Goal: Task Accomplishment & Management: Manage account settings

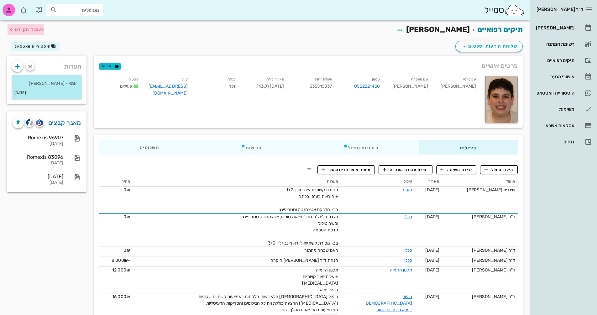
click at [19, 28] on span "לעמוד הקודם" at bounding box center [29, 29] width 29 height 5
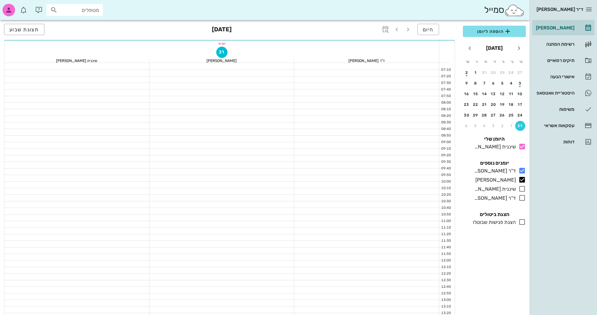
scroll to position [219, 0]
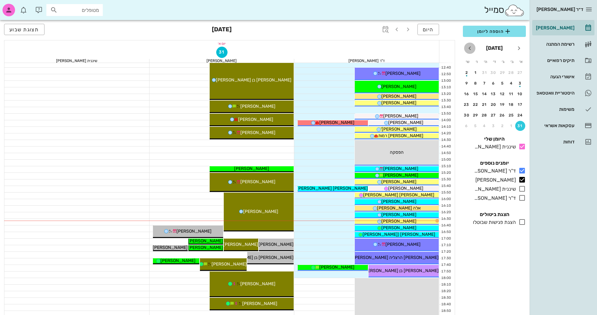
click at [468, 47] on icon "חודש הבא" at bounding box center [470, 48] width 8 height 8
click at [484, 95] on div "18" at bounding box center [484, 94] width 10 height 4
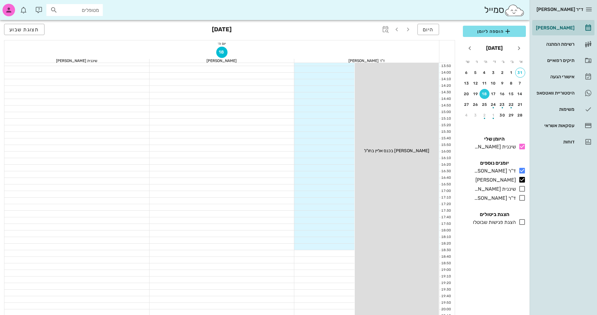
scroll to position [301, 0]
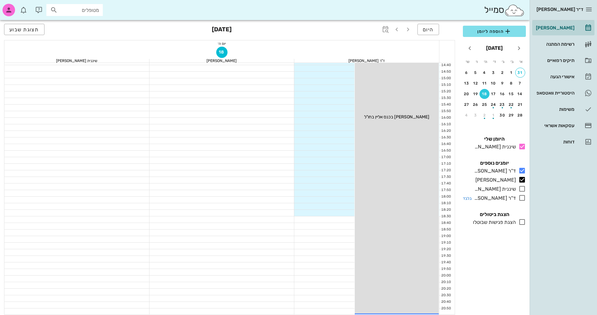
click at [521, 197] on icon at bounding box center [522, 198] width 8 height 8
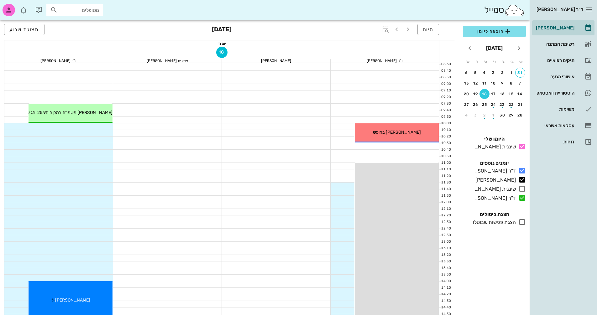
scroll to position [50, 0]
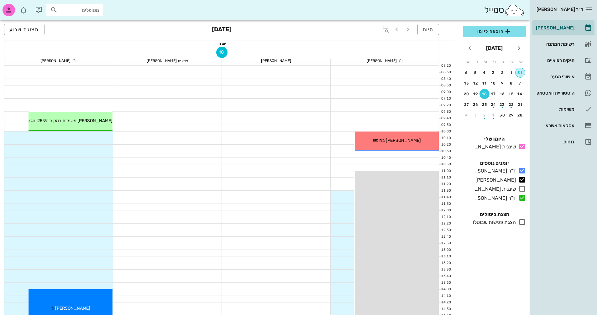
click at [520, 73] on div "31" at bounding box center [519, 72] width 9 height 4
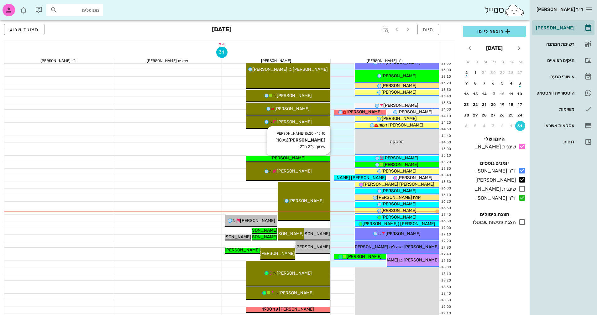
scroll to position [238, 0]
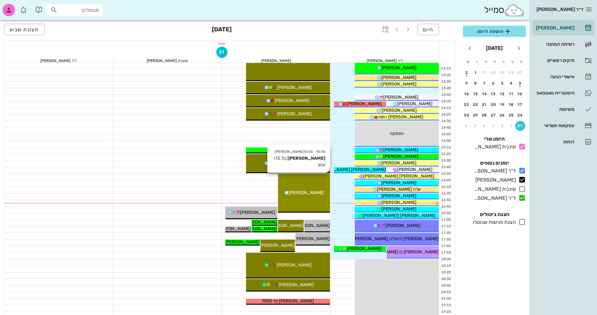
click at [316, 196] on div "15:50 - 16:50 [PERSON_NAME] (בן 13.7 ) אטצ [PERSON_NAME]" at bounding box center [304, 193] width 52 height 39
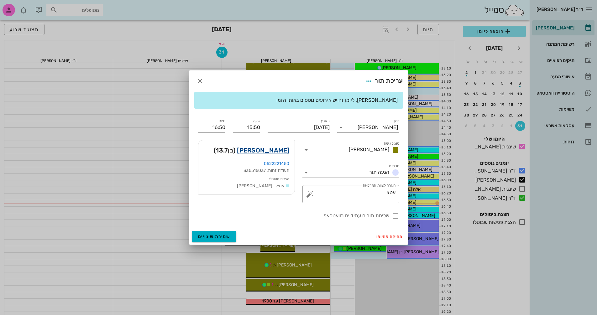
click at [279, 148] on link "[PERSON_NAME]" at bounding box center [263, 150] width 52 height 10
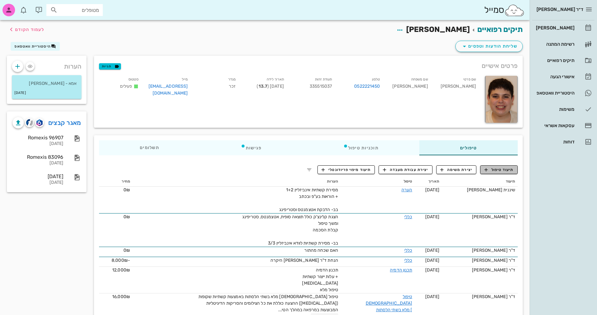
click at [501, 172] on span "תיעוד טיפול" at bounding box center [498, 170] width 29 height 6
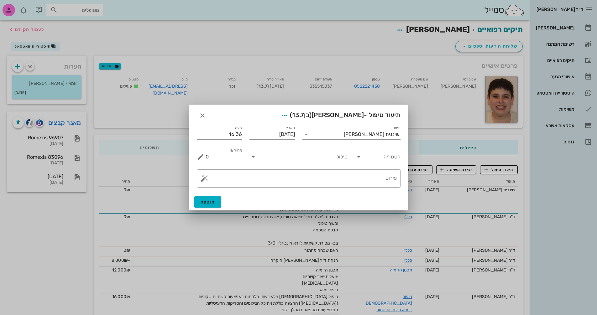
click at [329, 160] on input "טיפול" at bounding box center [302, 157] width 89 height 10
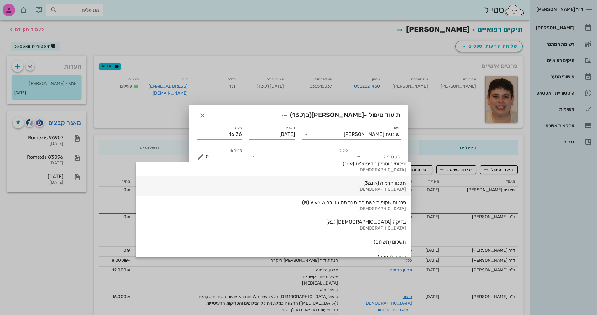
scroll to position [673, 0]
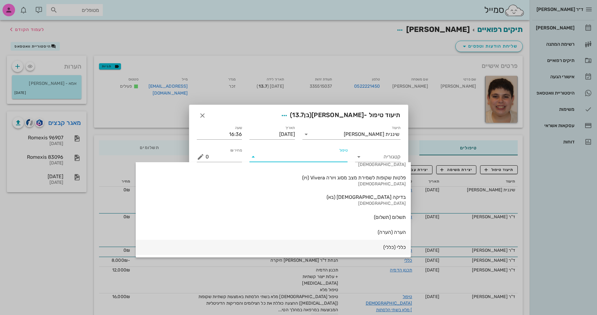
click at [325, 250] on div "כללי (כללי)" at bounding box center [273, 247] width 265 height 6
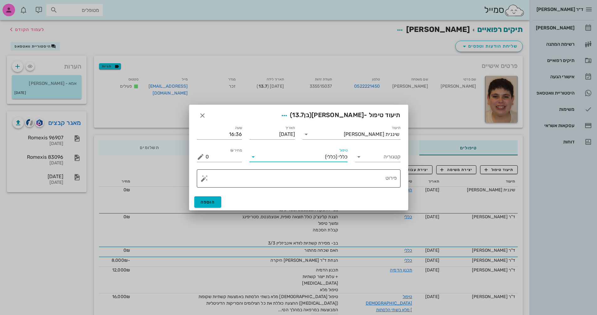
click at [201, 181] on button "button" at bounding box center [204, 179] width 8 height 8
click at [207, 154] on div "[MEDICAL_DATA]" at bounding box center [225, 153] width 51 height 13
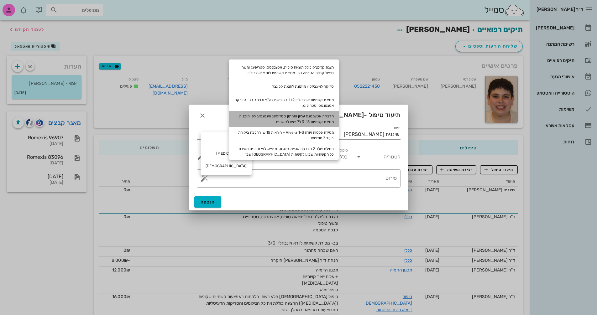
click at [319, 119] on div "הדבקת אטצמטנס עליון ותחתון סטריפינג אינטנסיב לפי תוכנית מסירת קשתיות 3-15 ל7 ימ…" at bounding box center [284, 119] width 110 height 16
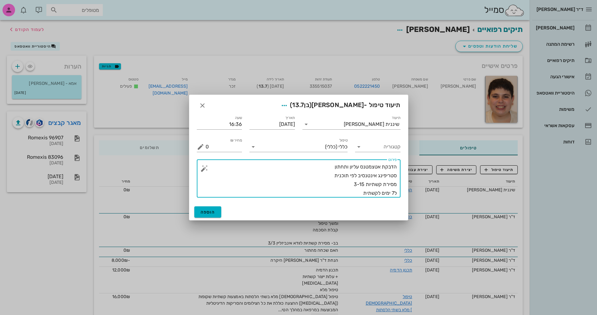
click at [313, 168] on textarea "הדבקת אטצמטנס עליון ותחתון סטריפינג אינטנסיב לפי תוכנית מסירת קשתיות 3-15 ל7 ימ…" at bounding box center [300, 180] width 191 height 35
click at [356, 194] on textarea "הדבקת אטצמטנס עליון ותחתון שלב 1 סטריפינג אינטנסיב לפי תוכנית מסירת קשתיות 3-15…" at bounding box center [300, 180] width 191 height 35
click at [344, 183] on textarea "הדבקת אטצמטנס עליון ותחתון שלב 1 סטריפינג אינטנסיב לפי תוכנית מסירת קשתיות 3-15…" at bounding box center [300, 180] width 191 height 35
click at [360, 191] on textarea "הדבקת אטצמטנס עליון ותחתון שלב 1 סטריפינג אינטנסיב לפי תוכנית מסירת קשתיות 3-15…" at bounding box center [300, 180] width 191 height 35
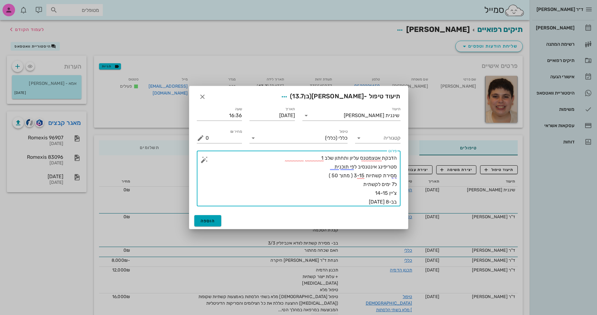
type textarea "הדבקת אטצמטנס עליון ותחתון שלב 1 סטריפינג אינטנסיב לפי תוכנית מסירת קשתיות 3-15…"
click at [212, 220] on span "הוספה" at bounding box center [207, 220] width 15 height 5
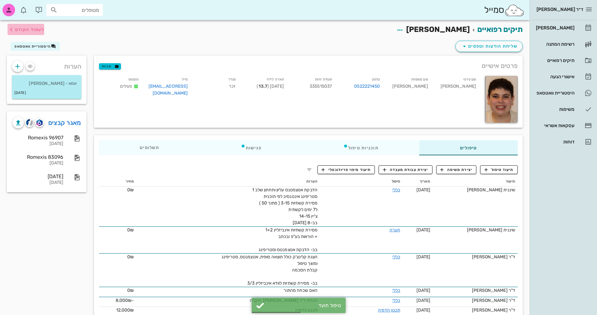
click at [19, 30] on span "לעמוד הקודם" at bounding box center [29, 29] width 29 height 5
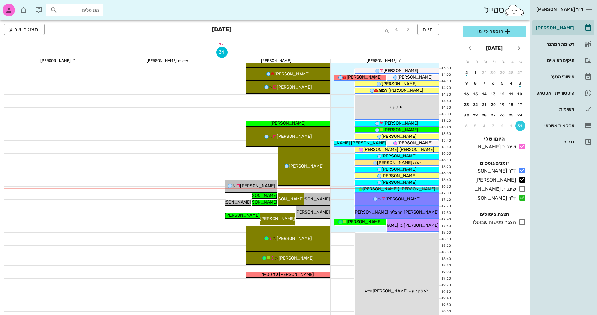
scroll to position [301, 0]
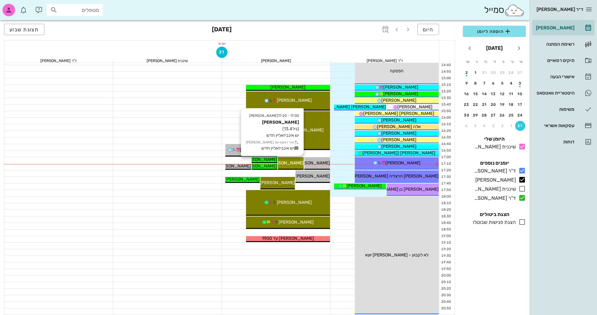
click at [293, 164] on span "[PERSON_NAME]" at bounding box center [285, 162] width 35 height 5
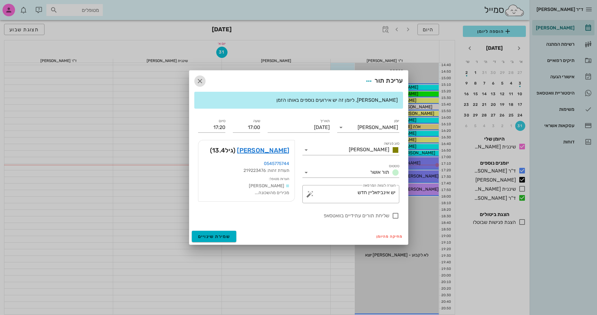
click at [199, 80] on icon "button" at bounding box center [200, 81] width 8 height 8
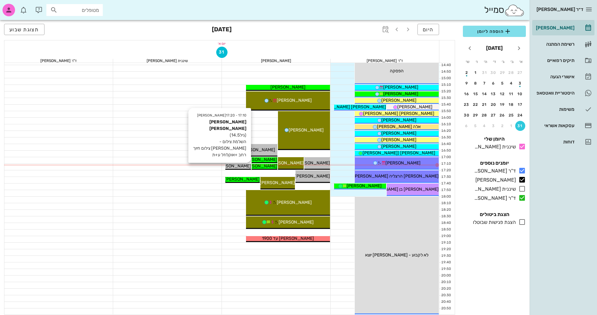
click at [242, 167] on span "[PERSON_NAME] [PERSON_NAME]" at bounding box center [215, 166] width 71 height 5
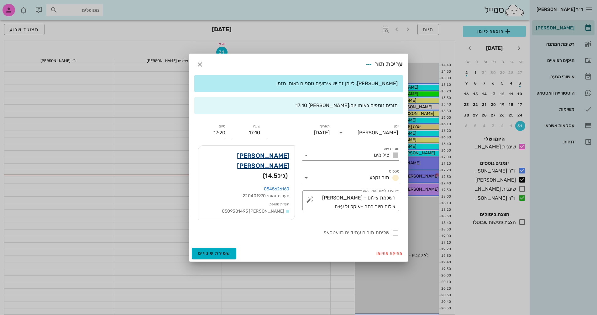
click at [280, 160] on link "[PERSON_NAME] [PERSON_NAME]" at bounding box center [246, 161] width 86 height 20
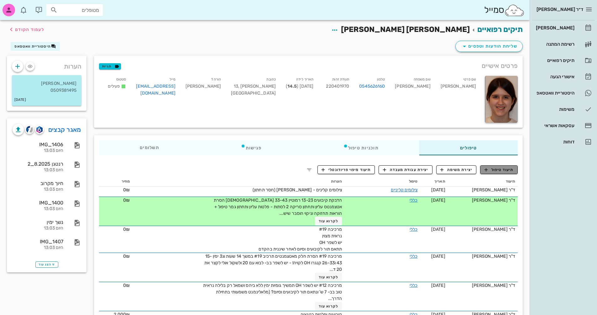
click at [502, 171] on span "תיעוד טיפול" at bounding box center [498, 170] width 29 height 6
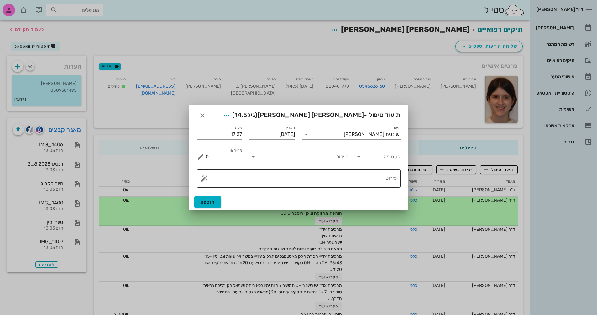
click at [361, 180] on textarea "פירוט" at bounding box center [300, 180] width 191 height 15
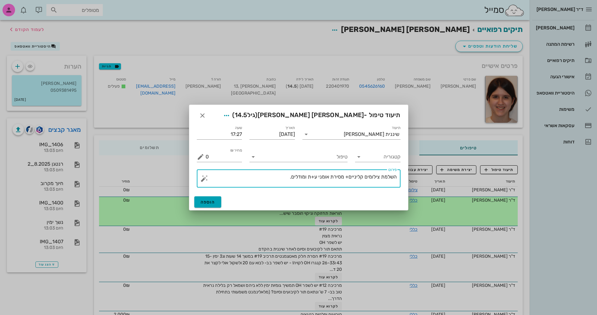
type textarea "השלמת צילומים קליניים+ מסירת אומני ע+ת ומודלים."
click at [216, 204] on button "הוספה" at bounding box center [207, 201] width 27 height 11
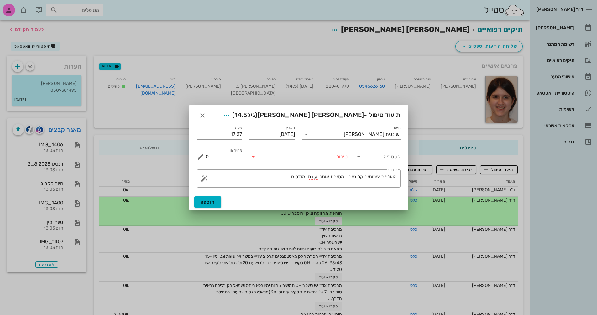
click at [252, 159] on icon at bounding box center [253, 157] width 8 height 8
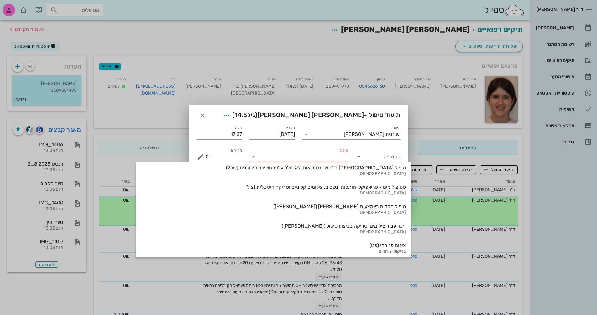
scroll to position [673, 0]
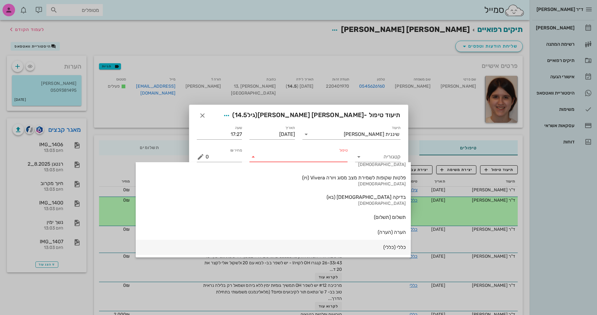
click at [336, 249] on div "כללי (כללי)" at bounding box center [273, 247] width 265 height 6
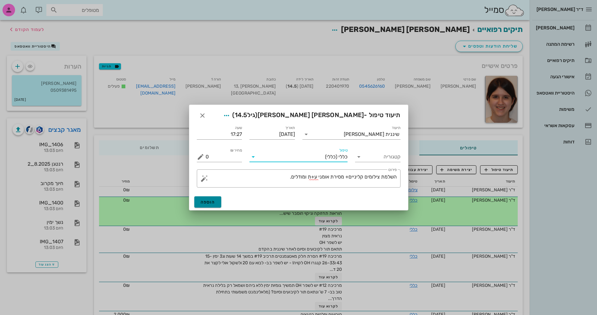
click at [208, 200] on span "הוספה" at bounding box center [207, 202] width 15 height 5
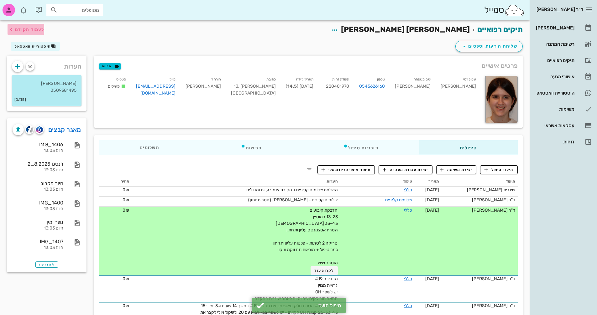
click at [18, 29] on span "לעמוד הקודם" at bounding box center [29, 29] width 29 height 5
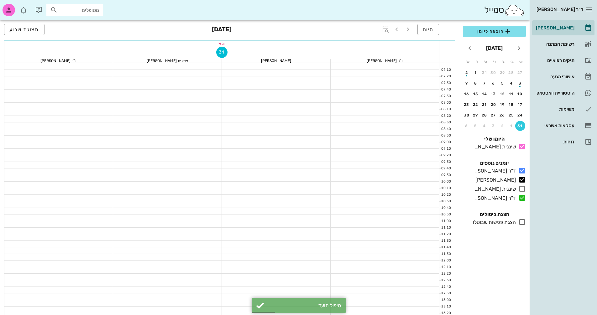
scroll to position [301, 0]
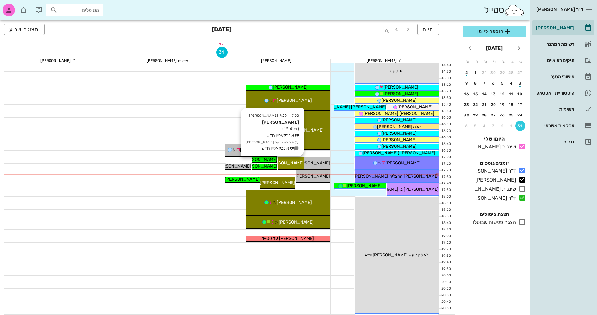
click at [294, 161] on span "[PERSON_NAME]" at bounding box center [285, 162] width 35 height 5
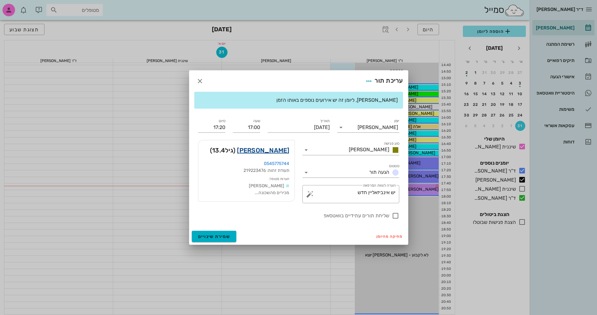
click at [268, 149] on link "[PERSON_NAME]" at bounding box center [263, 150] width 52 height 10
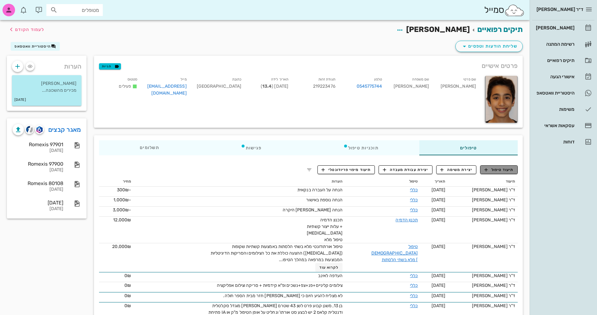
click at [502, 170] on span "תיעוד טיפול" at bounding box center [498, 170] width 29 height 6
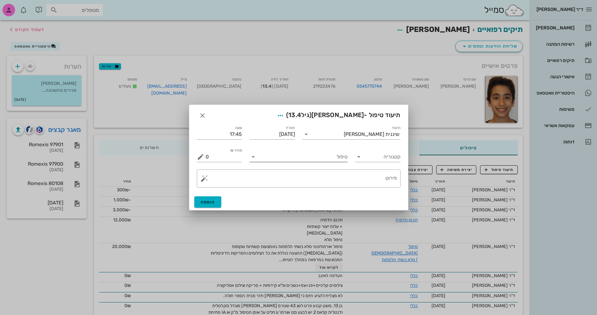
click at [335, 157] on input "טיפול" at bounding box center [302, 157] width 89 height 10
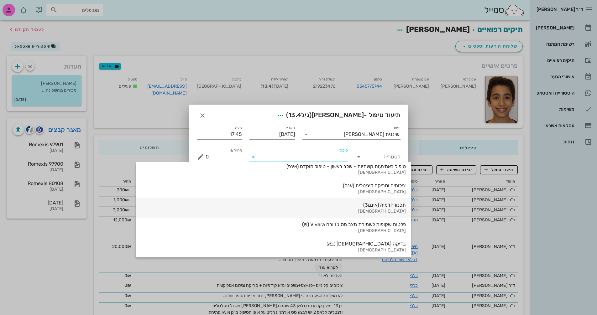
scroll to position [673, 0]
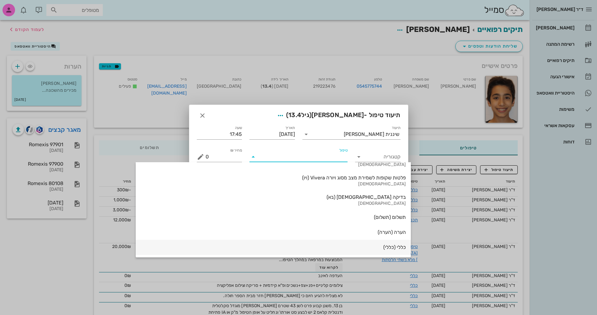
click at [341, 248] on div "כללי (כללי)" at bounding box center [273, 247] width 265 height 6
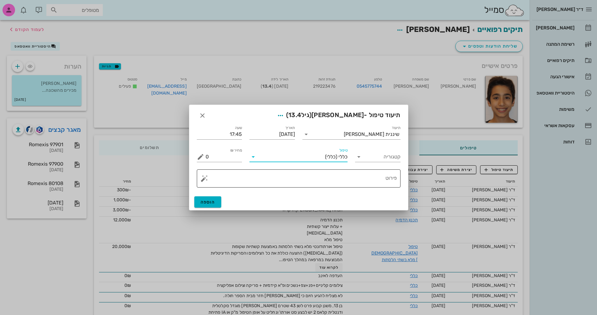
click at [200, 178] on button "button" at bounding box center [204, 179] width 8 height 8
click at [214, 154] on div "[MEDICAL_DATA]" at bounding box center [225, 153] width 51 height 13
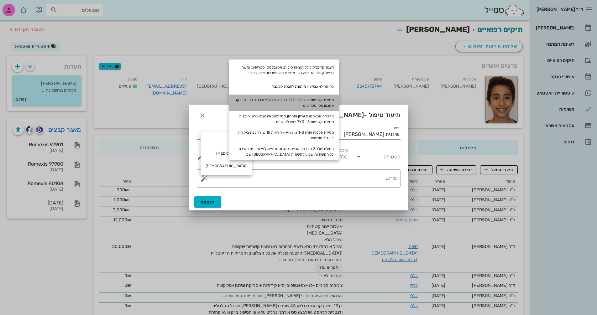
click at [317, 99] on div "מסירת קשתיות אינביזליין 1+2 + הוראות בע"פ ובכתב בב- הדבקת אטצמנטס וסטריפינג" at bounding box center [284, 103] width 110 height 16
type textarea "מסירת קשתיות אינביזליין 1+2 + הוראות בע"פ ובכתב בב- הדבקת אטצמנטס וסטריפינג"
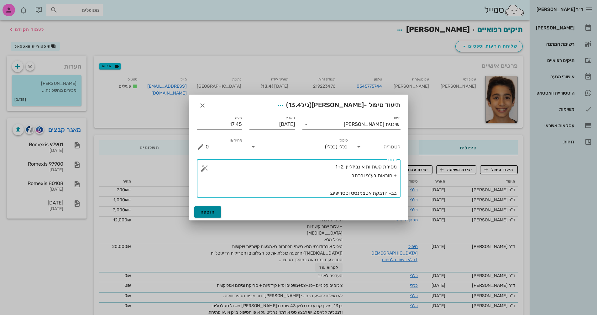
click at [209, 211] on span "הוספה" at bounding box center [207, 212] width 15 height 5
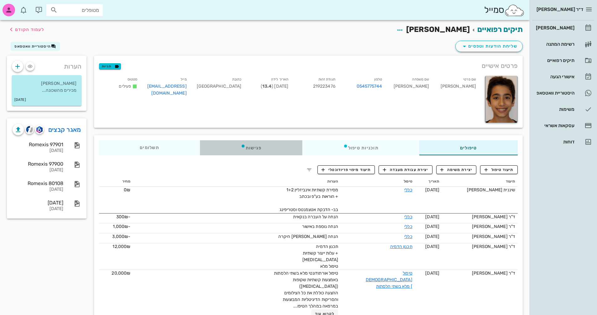
click at [246, 145] on icon at bounding box center [243, 145] width 5 height 5
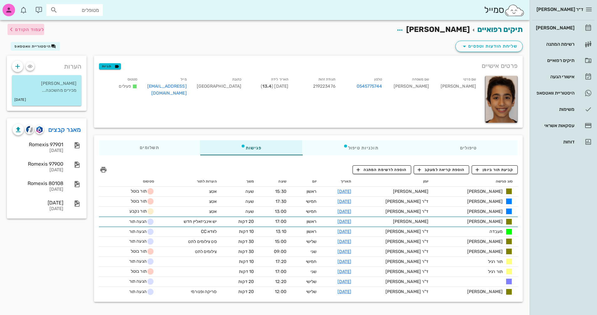
click at [24, 32] on span "לעמוד הקודם" at bounding box center [29, 29] width 29 height 5
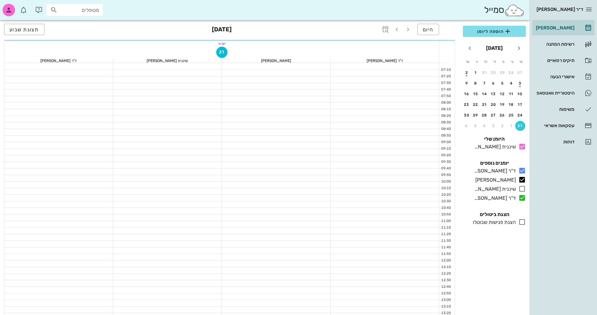
scroll to position [301, 0]
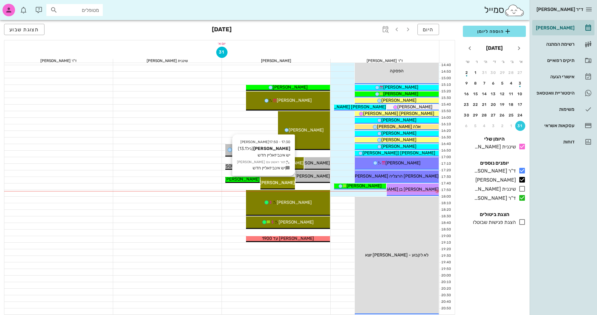
click at [287, 184] on span "[PERSON_NAME]" at bounding box center [277, 182] width 35 height 5
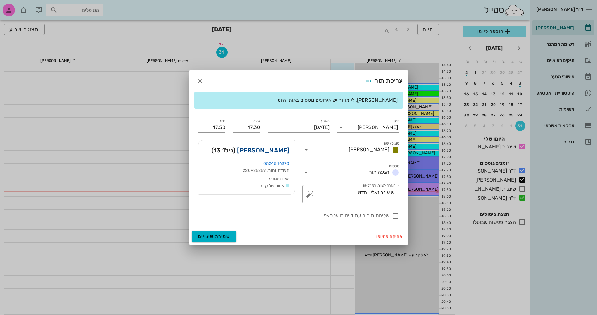
click at [276, 150] on link "[PERSON_NAME]" at bounding box center [263, 150] width 52 height 10
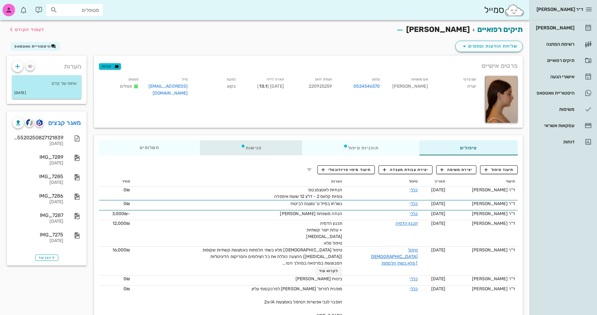
click at [258, 150] on div "פגישות" at bounding box center [251, 147] width 102 height 15
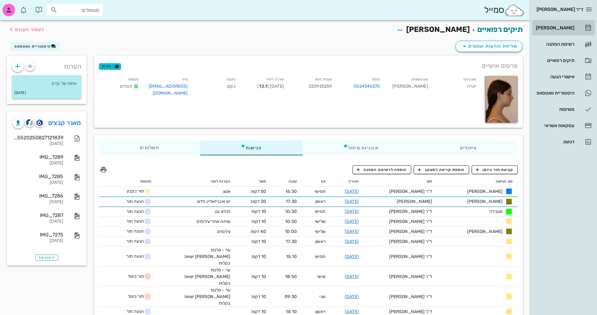
click at [554, 30] on div "[PERSON_NAME]" at bounding box center [554, 27] width 40 height 5
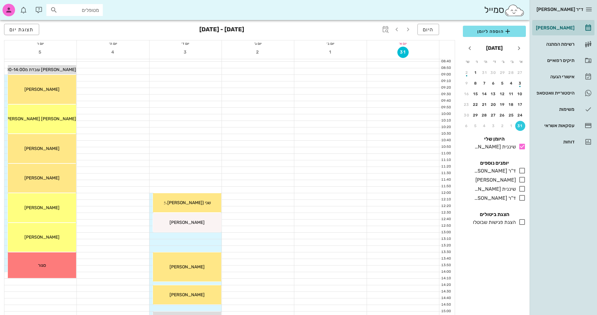
scroll to position [125, 0]
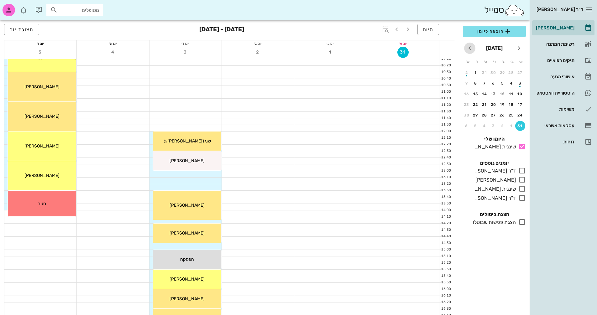
click at [470, 51] on icon "חודש הבא" at bounding box center [470, 48] width 8 height 8
click at [483, 94] on div "18" at bounding box center [484, 94] width 10 height 4
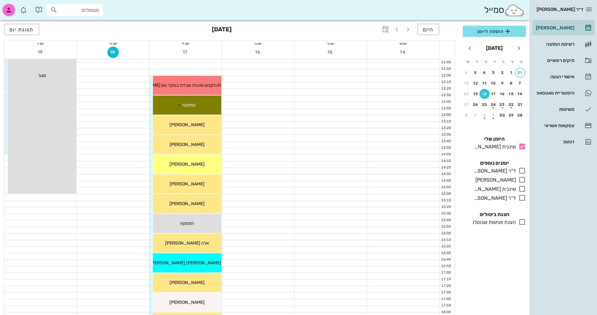
scroll to position [251, 0]
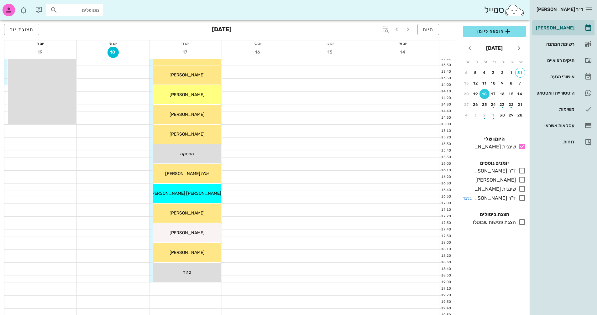
click at [521, 200] on icon at bounding box center [522, 198] width 8 height 8
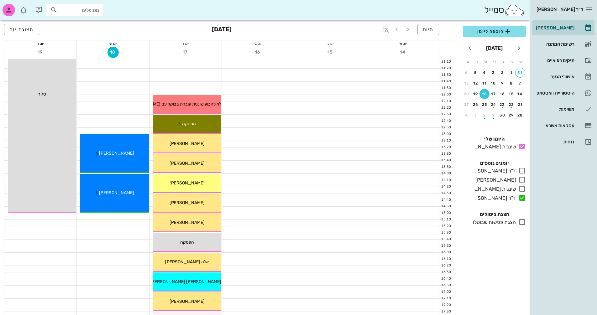
scroll to position [157, 0]
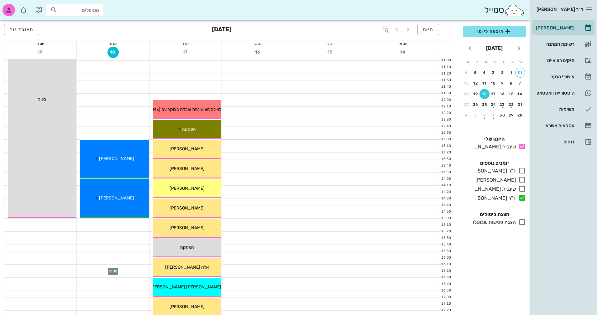
click at [128, 267] on div at bounding box center [113, 268] width 72 height 6
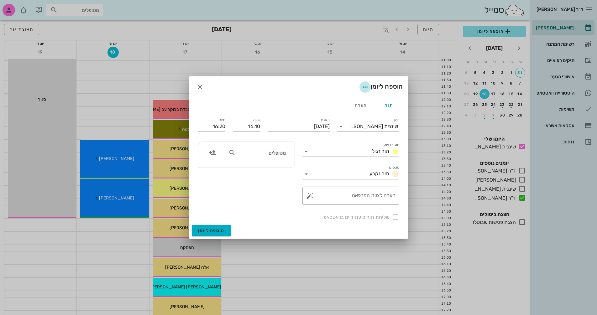
click at [361, 89] on icon "button" at bounding box center [365, 87] width 8 height 8
click at [338, 86] on div "הוספה ליומן" at bounding box center [298, 86] width 219 height 21
click at [361, 105] on div "הערה" at bounding box center [360, 105] width 28 height 15
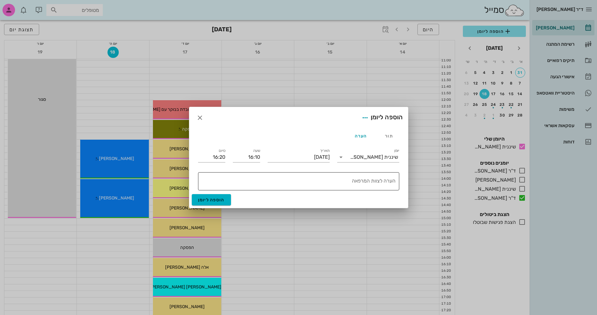
click at [354, 179] on textarea "הערה לצוות המרפאה" at bounding box center [297, 182] width 196 height 15
type textarea "סגור"
click at [366, 134] on div "הערה" at bounding box center [360, 135] width 28 height 15
click at [361, 117] on icon "button" at bounding box center [365, 118] width 8 height 8
click at [356, 137] on div "צבע ההערה" at bounding box center [345, 134] width 49 height 16
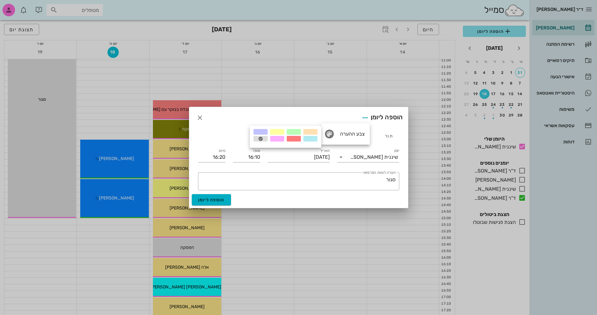
click at [293, 138] on div at bounding box center [294, 139] width 14 height 6
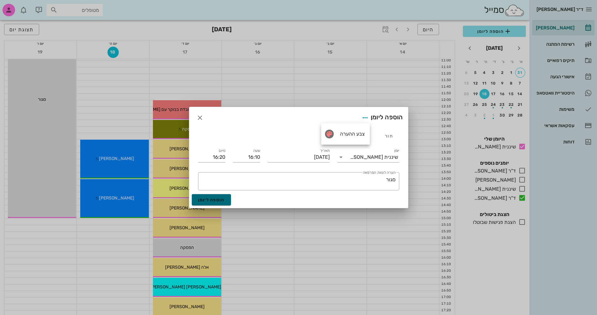
click at [214, 200] on span "הוספה ליומן" at bounding box center [211, 199] width 27 height 5
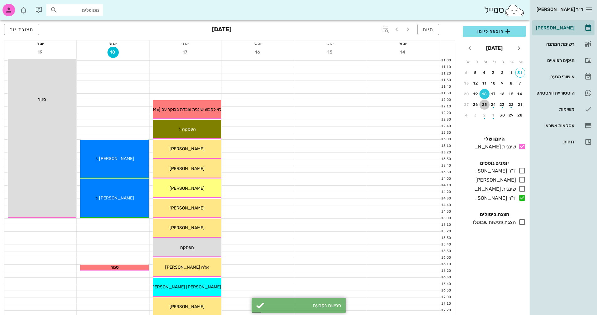
click at [483, 103] on div "25" at bounding box center [484, 104] width 10 height 4
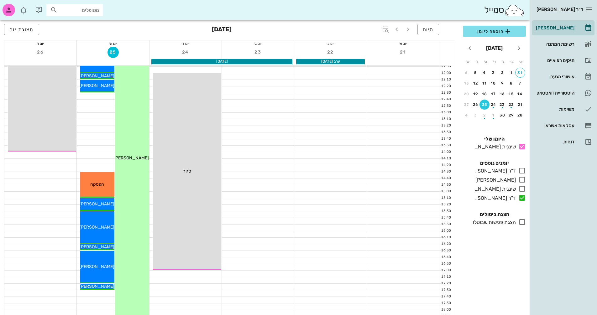
scroll to position [282, 0]
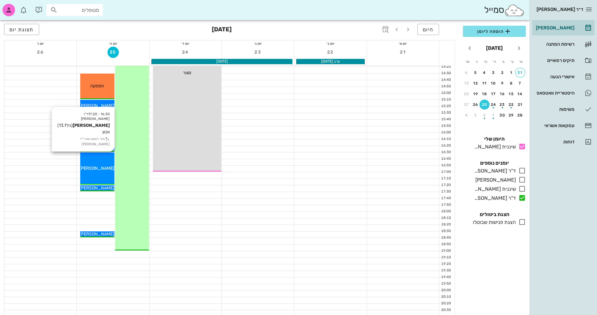
click at [97, 166] on span "[PERSON_NAME]" at bounding box center [96, 168] width 35 height 5
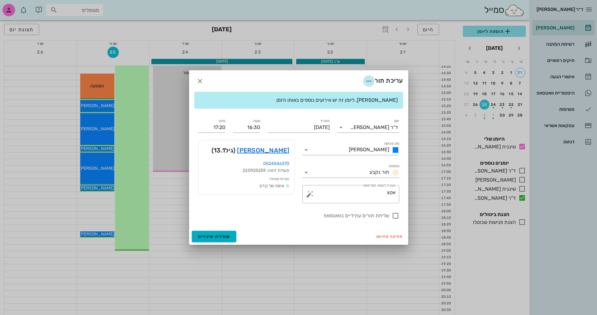
click at [366, 80] on icon "button" at bounding box center [369, 81] width 8 height 8
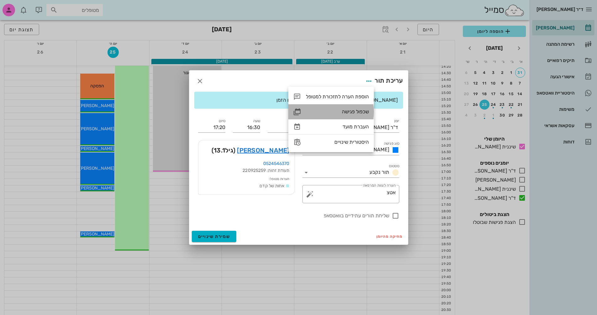
click at [352, 111] on div "שכפול פגישה" at bounding box center [337, 112] width 63 height 6
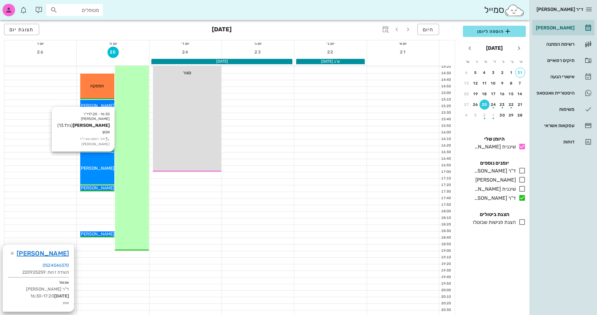
click at [101, 167] on span "[PERSON_NAME]" at bounding box center [96, 168] width 35 height 5
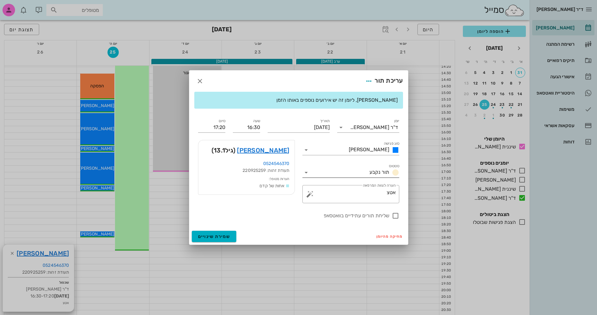
click at [305, 172] on icon at bounding box center [306, 173] width 8 height 8
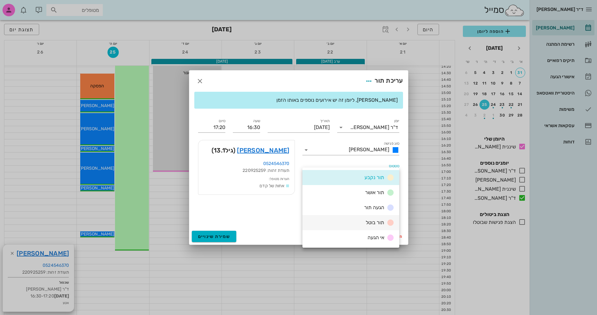
click at [339, 219] on div "תור בוטל" at bounding box center [350, 222] width 97 height 15
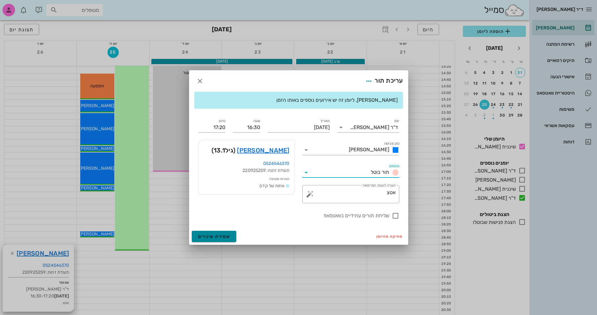
click at [222, 235] on span "שמירת שינויים" at bounding box center [214, 236] width 32 height 5
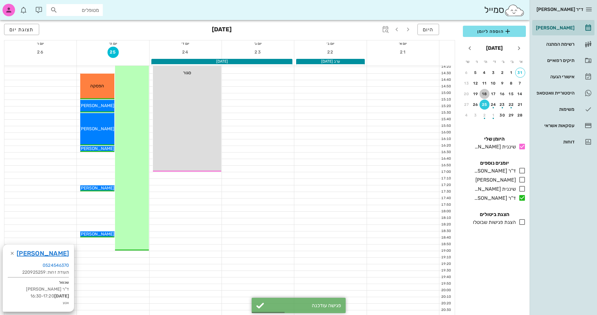
click at [482, 94] on div "18" at bounding box center [484, 94] width 10 height 4
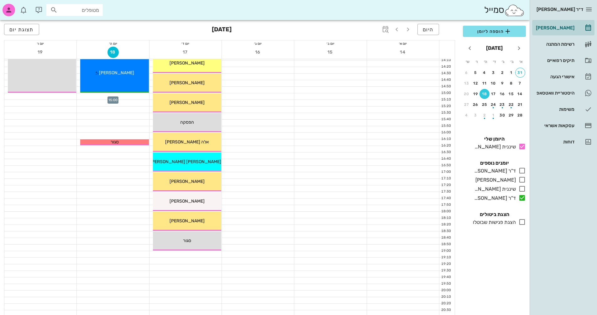
click at [143, 96] on div at bounding box center [113, 96] width 72 height 6
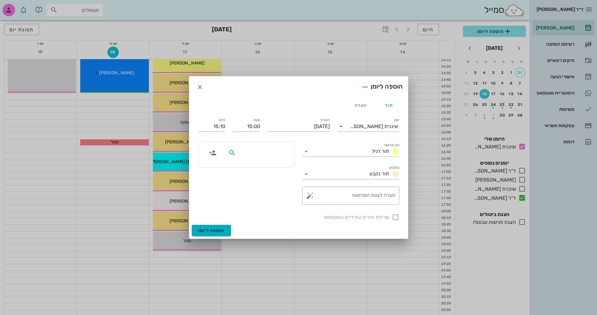
drag, startPoint x: 267, startPoint y: 154, endPoint x: 294, endPoint y: 155, distance: 27.6
click at [267, 154] on input "text" at bounding box center [261, 153] width 48 height 8
type input "יערה"
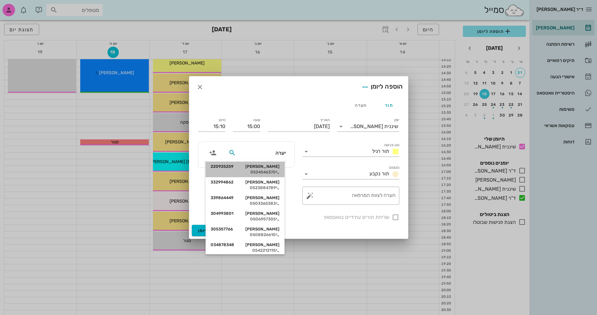
click at [270, 168] on div "[PERSON_NAME] 220925259" at bounding box center [244, 166] width 69 height 5
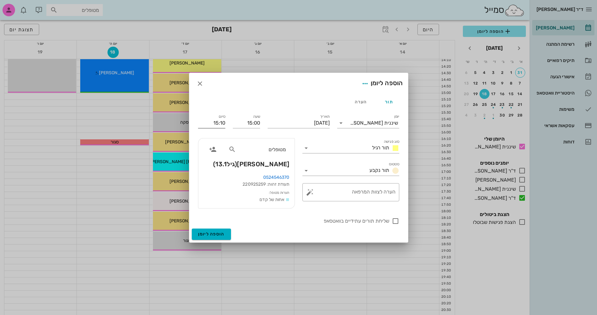
click at [221, 122] on input "15:10" at bounding box center [211, 123] width 27 height 10
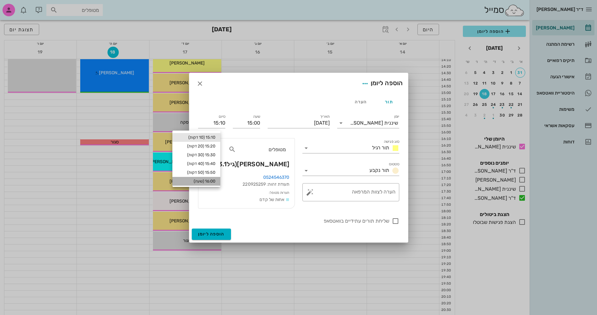
click at [213, 181] on div "16:00 (שעה)" at bounding box center [196, 181] width 38 height 5
type input "16:00"
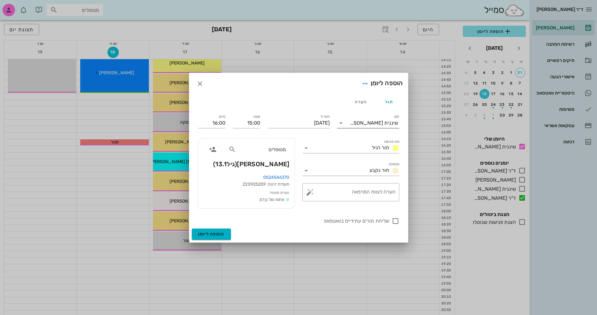
click at [340, 122] on icon at bounding box center [341, 123] width 8 height 8
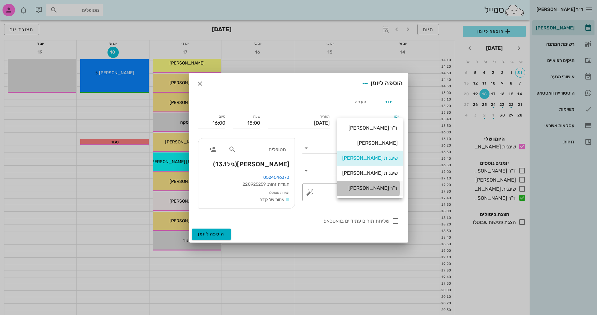
click at [369, 188] on div "ד"ר [PERSON_NAME]" at bounding box center [369, 188] width 55 height 6
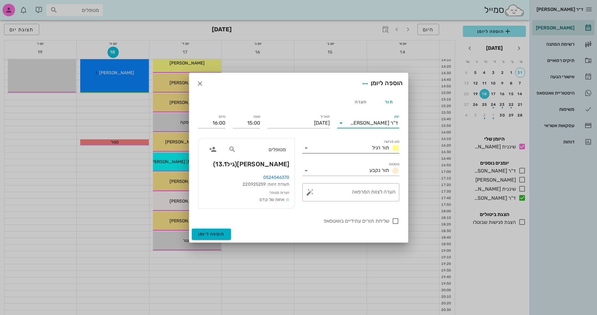
click at [305, 149] on icon at bounding box center [306, 148] width 8 height 8
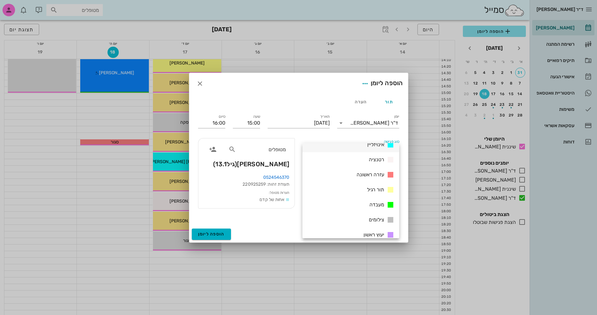
scroll to position [90, 0]
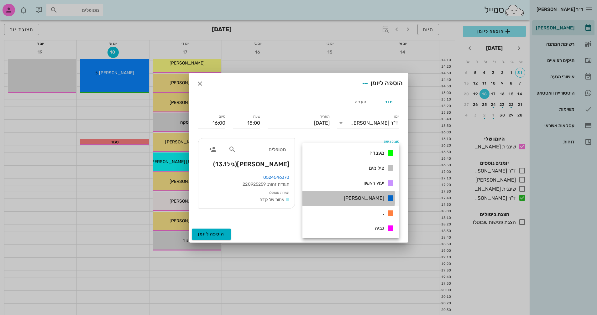
click at [363, 198] on div "[PERSON_NAME]" at bounding box center [350, 198] width 97 height 15
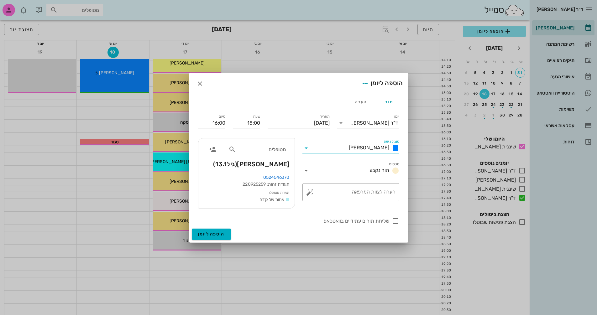
click at [401, 218] on div "שליחת תורים עתידיים בוואטסאפ" at bounding box center [298, 220] width 209 height 16
click at [399, 219] on div at bounding box center [395, 221] width 11 height 11
checkbox input "true"
click at [225, 231] on button "הוספה ליומן" at bounding box center [211, 234] width 39 height 11
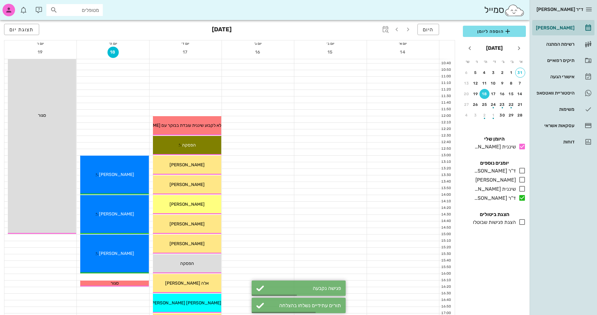
scroll to position [125, 0]
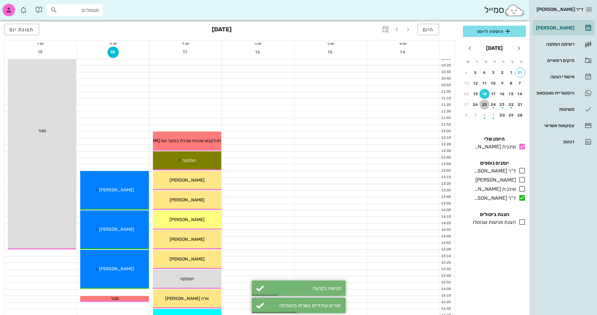
click at [483, 106] on div "25" at bounding box center [484, 104] width 10 height 4
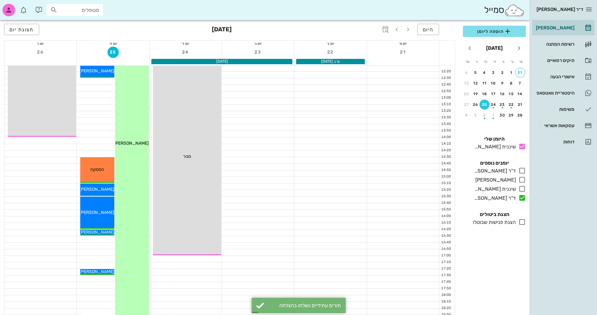
scroll to position [251, 0]
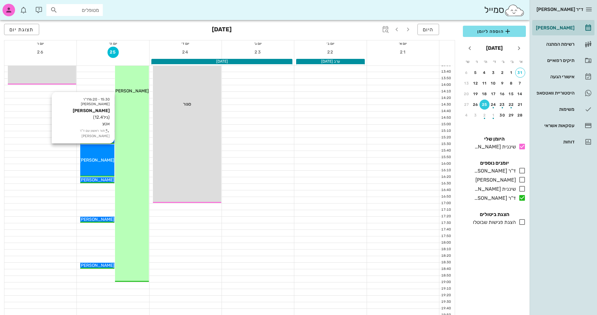
click at [96, 168] on div "15:30 - 16:20 ד"ר [PERSON_NAME] [PERSON_NAME] (גיל 12.4 ) אטצ תור ראשון עם ד"ר …" at bounding box center [97, 160] width 34 height 32
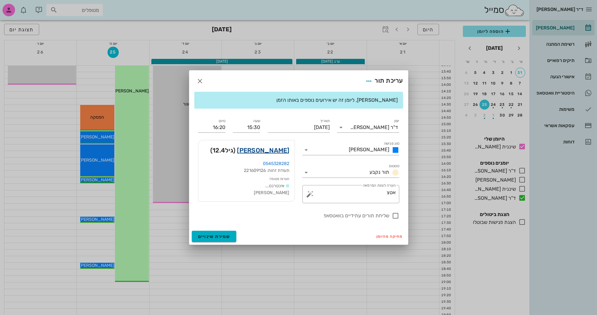
click at [264, 149] on link "[PERSON_NAME]" at bounding box center [263, 150] width 52 height 10
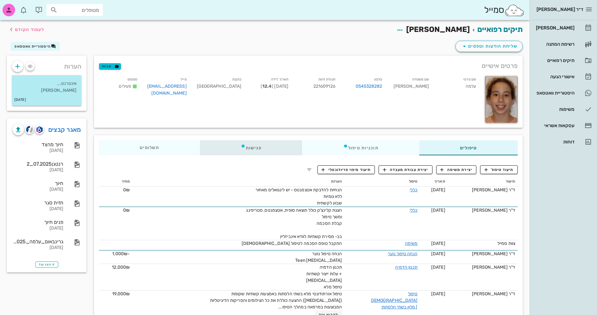
click at [259, 147] on div "פגישות" at bounding box center [251, 147] width 102 height 15
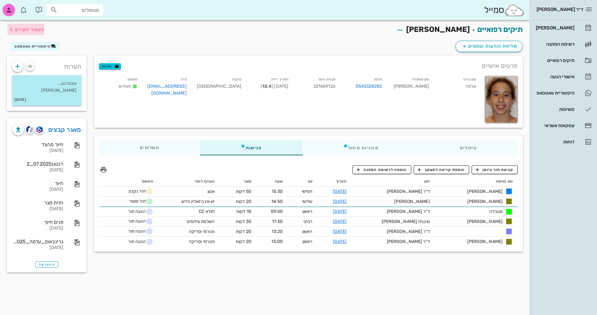
click at [35, 29] on span "לעמוד הקודם" at bounding box center [29, 29] width 29 height 5
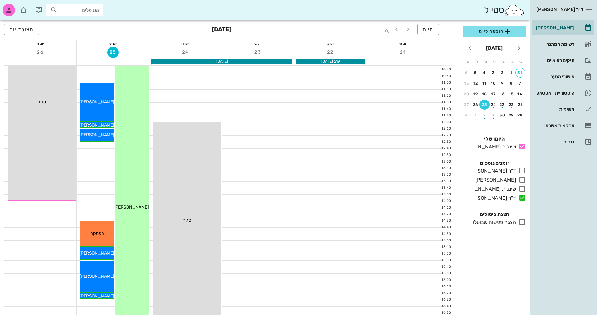
scroll to position [125, 0]
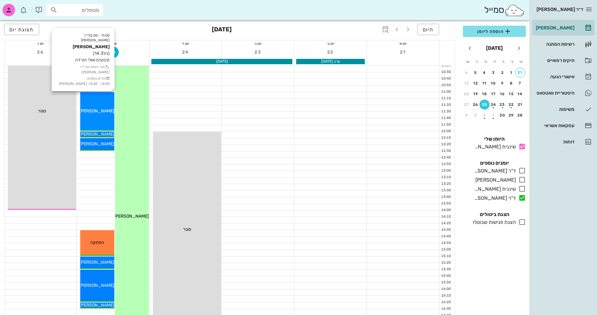
click at [103, 112] on span "[PERSON_NAME]" at bounding box center [96, 110] width 35 height 5
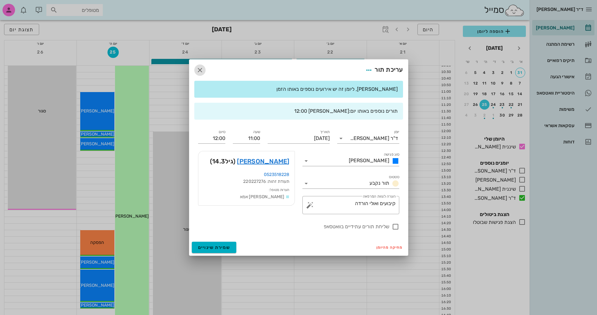
click at [201, 71] on icon "button" at bounding box center [200, 70] width 8 height 8
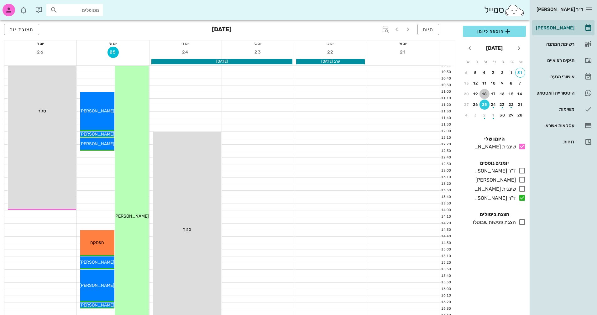
click at [487, 90] on button "18" at bounding box center [484, 94] width 10 height 10
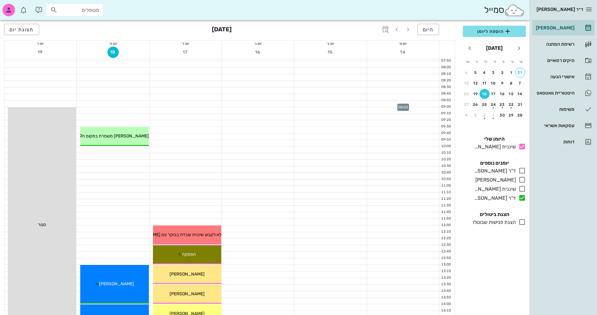
scroll to position [63, 0]
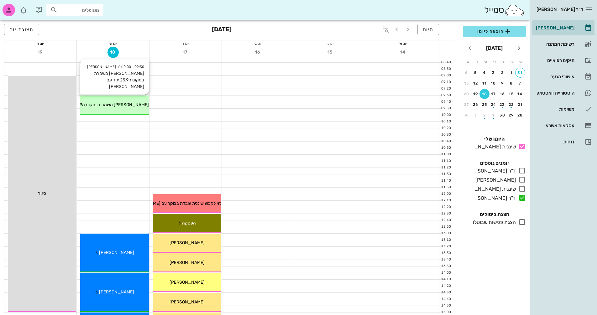
click at [138, 101] on div "09:30 - 10:00 ד"ר [PERSON_NAME] [PERSON_NAME] משמרת במקום ה25.9 יחד עם [PERSON_…" at bounding box center [114, 105] width 68 height 19
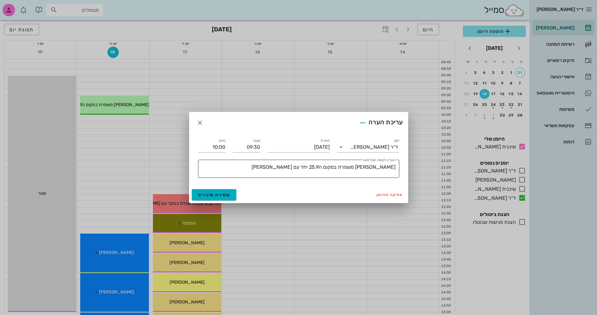
click at [267, 162] on div "הערה לצוות המרפאה [PERSON_NAME] משמרת במקום ה25.9 יחד עם [PERSON_NAME]" at bounding box center [297, 169] width 196 height 18
type textarea "[PERSON_NAME] משמרת במקום ה25.9 יחד עם [PERSON_NAME] 11-16"
drag, startPoint x: 246, startPoint y: 147, endPoint x: 258, endPoint y: 148, distance: 12.9
click at [258, 148] on input "09:30" at bounding box center [246, 147] width 27 height 10
type input "10:30"
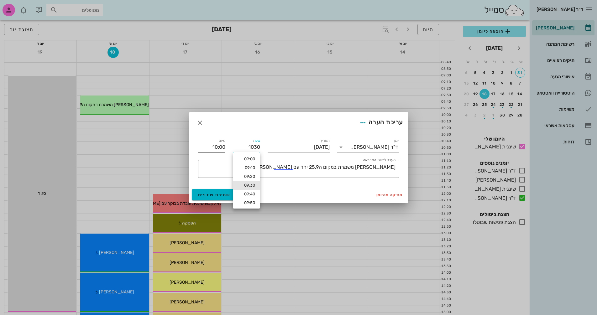
type input "11:00"
click at [219, 147] on input "11:00" at bounding box center [211, 147] width 27 height 10
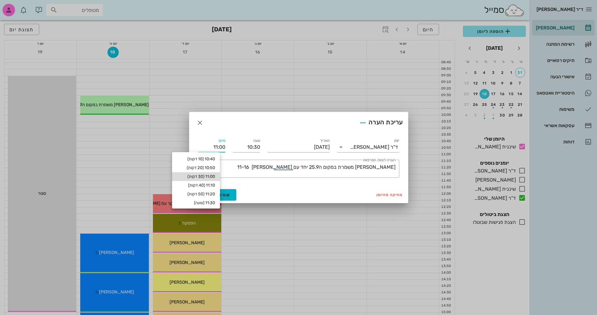
click at [217, 172] on div "11:00 (30 דקות)" at bounding box center [196, 176] width 48 height 9
type input "11:00"
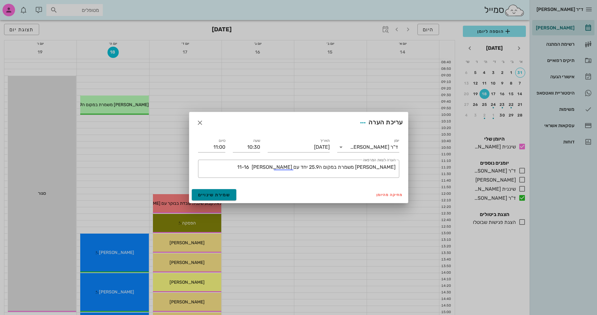
click at [221, 197] on span "שמירת שינויים" at bounding box center [214, 194] width 32 height 5
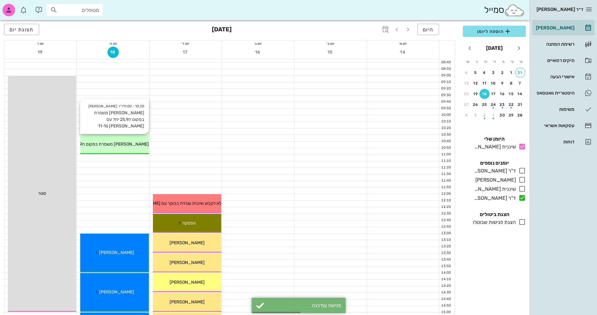
click at [142, 139] on div "10:30 - 11:00 ד"ר [PERSON_NAME] [PERSON_NAME] משמרת במקום ה25.9 יחד עם [PERSON_…" at bounding box center [114, 144] width 68 height 19
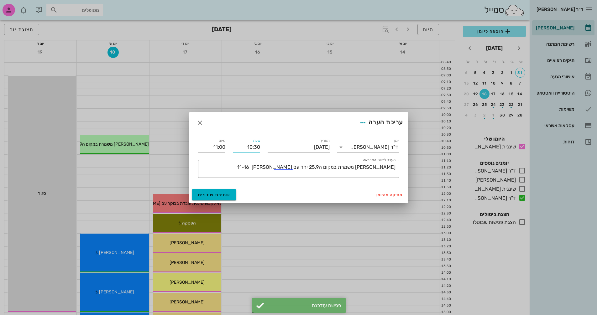
drag, startPoint x: 245, startPoint y: 147, endPoint x: 260, endPoint y: 147, distance: 14.7
click at [260, 147] on input "10:30" at bounding box center [246, 147] width 27 height 10
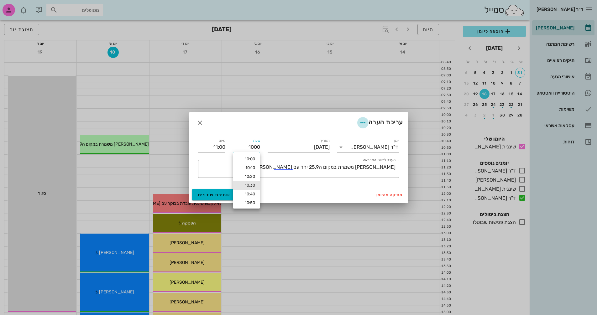
type input "10:00"
type input "10:30"
click at [360, 123] on icon "button" at bounding box center [363, 123] width 8 height 8
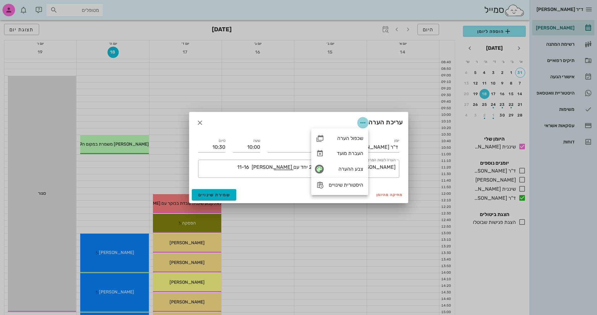
click at [362, 124] on icon "button" at bounding box center [363, 123] width 8 height 8
click at [353, 167] on div "צבע ההערה" at bounding box center [346, 169] width 34 height 6
click at [282, 174] on div at bounding box center [284, 174] width 14 height 6
click at [207, 196] on span "שמירת שינויים" at bounding box center [214, 194] width 32 height 5
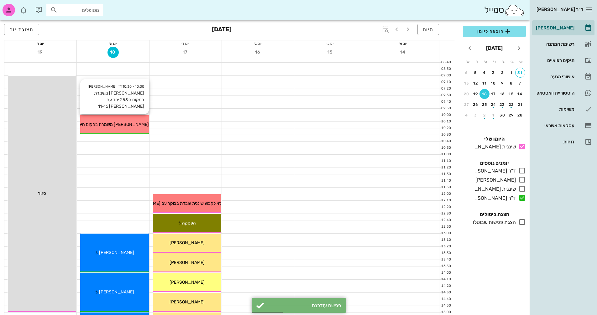
click at [139, 118] on div "10:00 - 10:30 ד"ר [PERSON_NAME] [PERSON_NAME] משמרת במקום ה25.9 יחד עם [PERSON_…" at bounding box center [114, 124] width 68 height 19
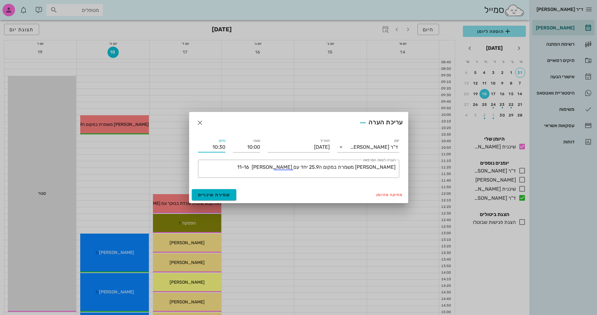
click at [220, 147] on input "10:30" at bounding box center [211, 147] width 27 height 10
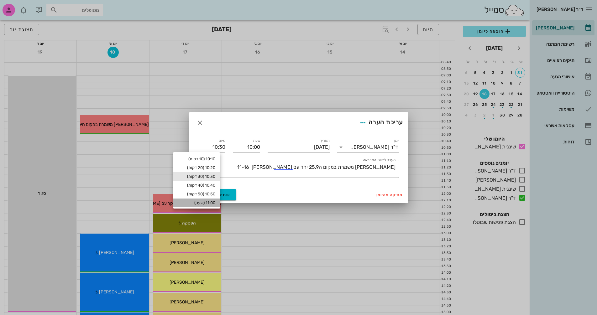
click at [214, 204] on div "11:00 (שעה)" at bounding box center [196, 202] width 37 height 5
type input "11:00"
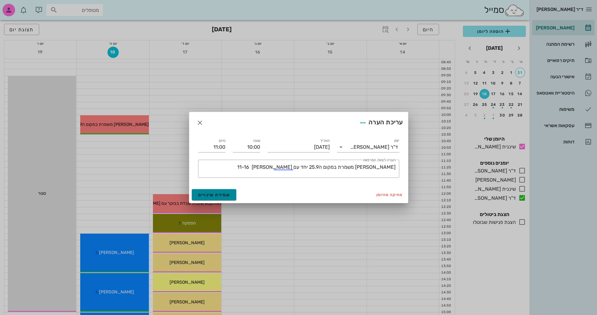
click at [218, 196] on span "שמירת שינויים" at bounding box center [214, 194] width 32 height 5
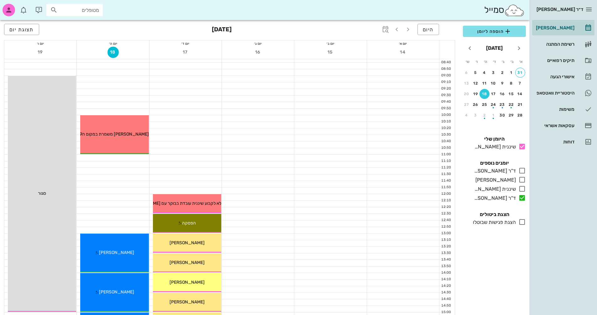
click at [125, 189] on div at bounding box center [113, 191] width 72 height 6
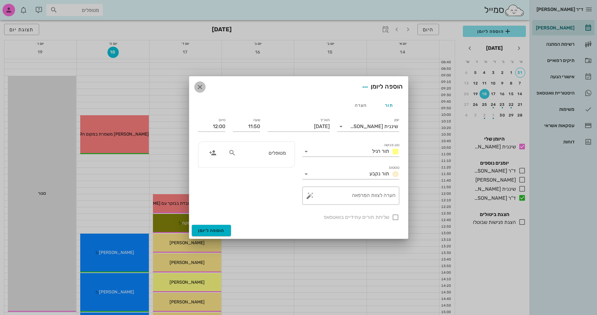
click at [200, 83] on icon "button" at bounding box center [200, 87] width 8 height 8
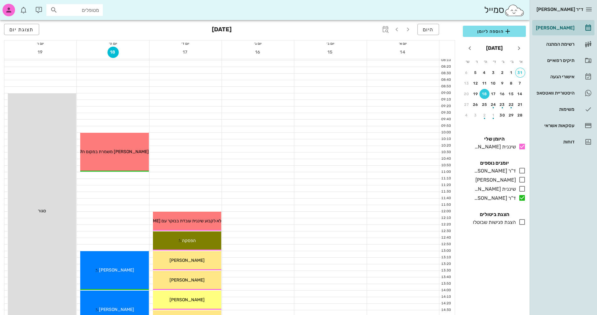
scroll to position [0, 0]
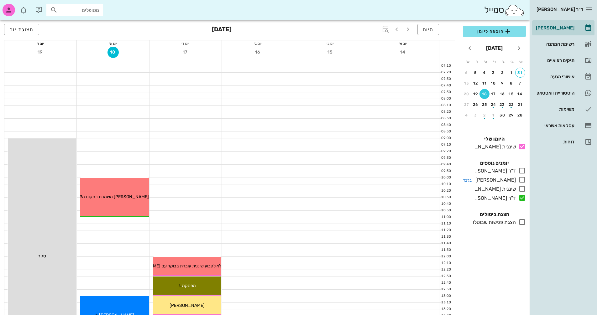
click at [522, 180] on icon at bounding box center [522, 180] width 8 height 8
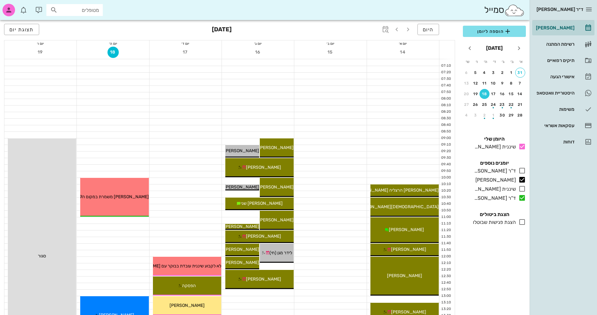
click at [344, 51] on div "15" at bounding box center [330, 53] width 72 height 12
click at [522, 168] on icon at bounding box center [522, 171] width 8 height 8
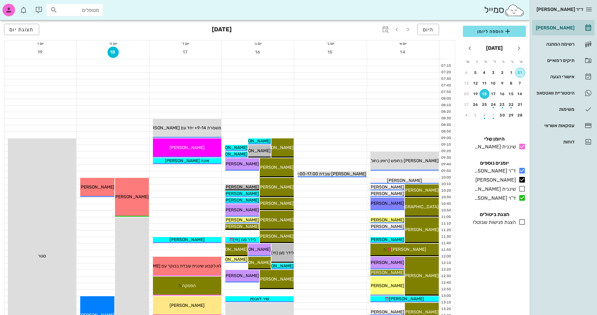
click at [520, 73] on div "31" at bounding box center [519, 72] width 9 height 4
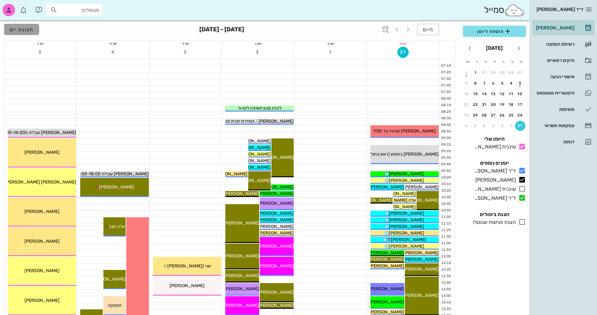
click at [18, 29] on span "תצוגת יום" at bounding box center [21, 30] width 24 height 6
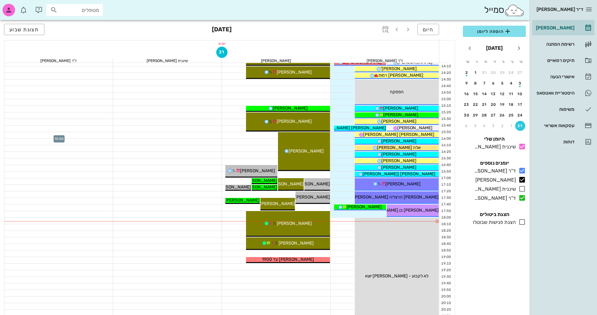
scroll to position [301, 0]
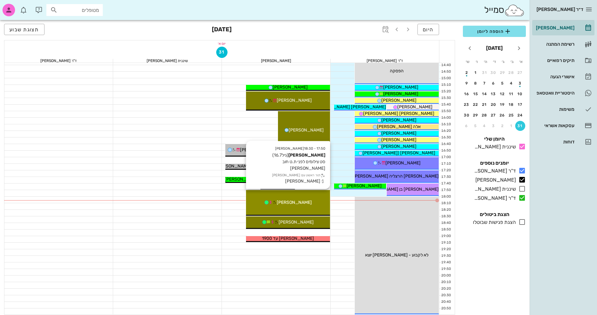
click at [311, 202] on div "[PERSON_NAME]" at bounding box center [288, 202] width 84 height 7
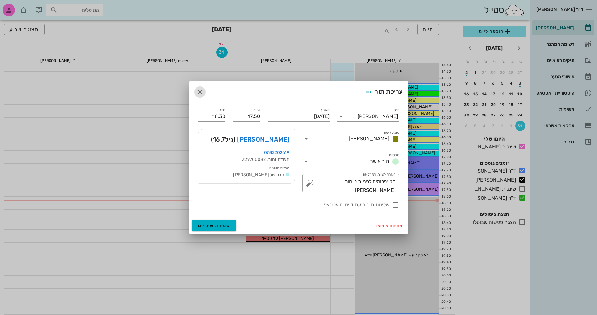
click at [197, 91] on icon "button" at bounding box center [200, 92] width 8 height 8
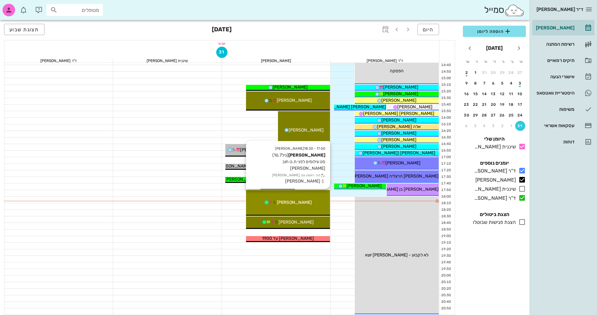
click at [301, 207] on div "17:50 - 18:30 [PERSON_NAME] (גיל 16.7 ) סט צילומים לפני ת.ט חוב [PERSON_NAME] ת…" at bounding box center [288, 203] width 84 height 26
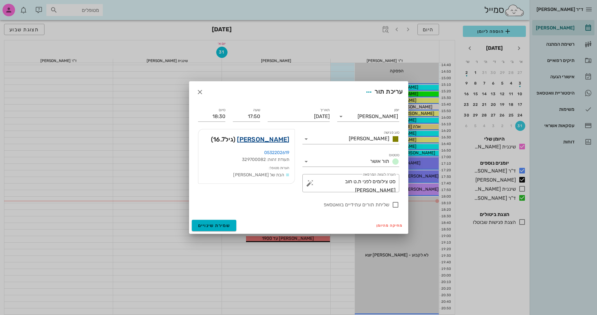
click at [276, 134] on link "[PERSON_NAME]" at bounding box center [263, 139] width 52 height 10
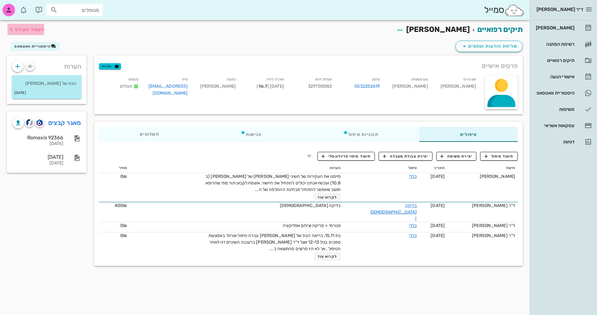
click at [18, 29] on span "לעמוד הקודם" at bounding box center [29, 29] width 29 height 5
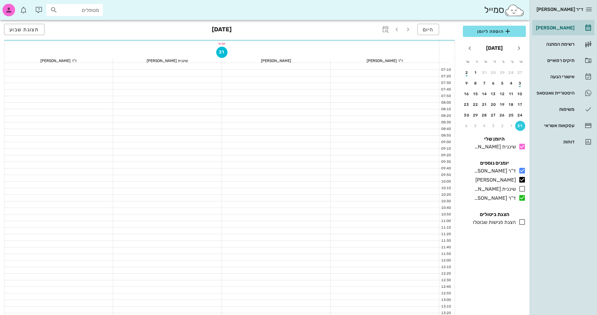
scroll to position [301, 0]
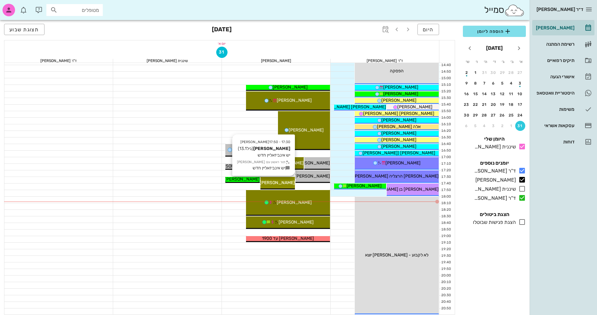
click at [279, 181] on span "[PERSON_NAME]" at bounding box center [277, 182] width 35 height 5
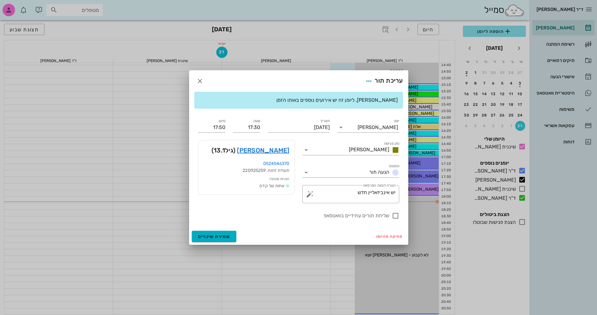
click at [279, 181] on div at bounding box center [298, 157] width 597 height 315
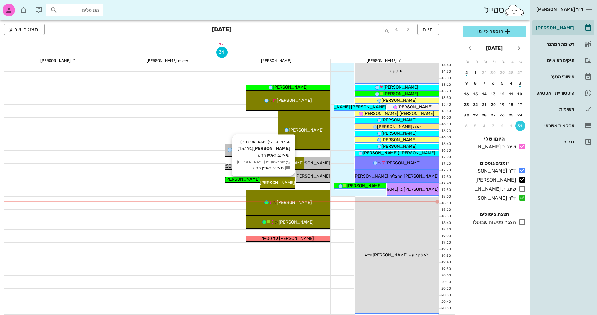
click at [283, 179] on div "[PERSON_NAME]" at bounding box center [277, 182] width 34 height 7
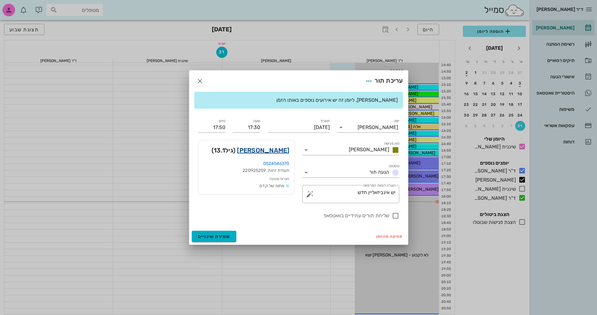
click at [276, 153] on link "[PERSON_NAME]" at bounding box center [263, 150] width 52 height 10
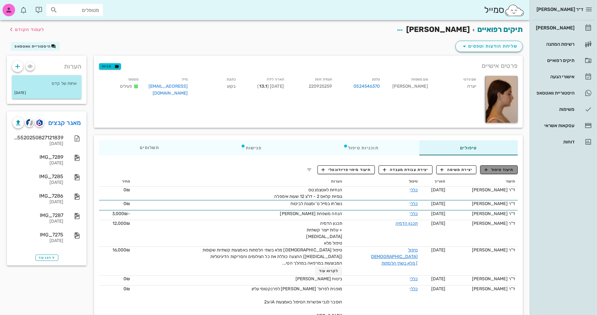
click at [507, 170] on span "תיעוד טיפול" at bounding box center [498, 170] width 29 height 6
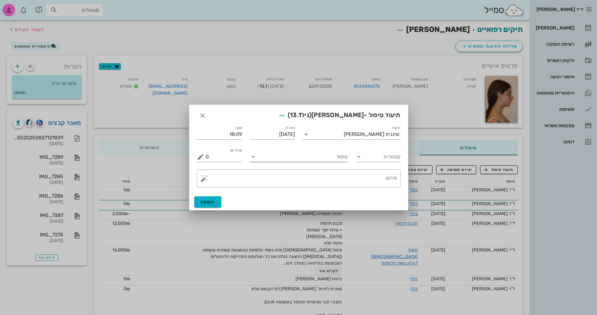
click at [271, 158] on input "טיפול" at bounding box center [302, 157] width 89 height 10
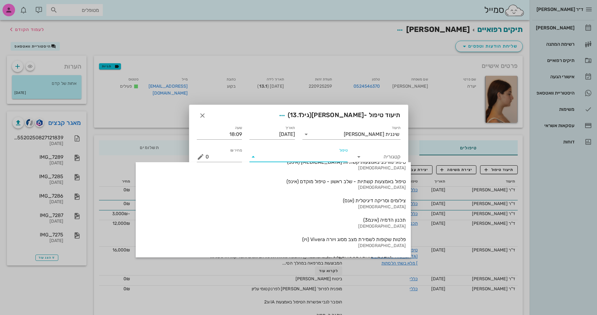
scroll to position [673, 0]
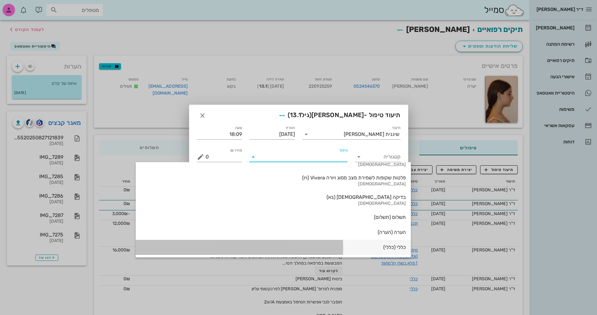
click at [322, 247] on div "כללי (כללי)" at bounding box center [273, 247] width 265 height 6
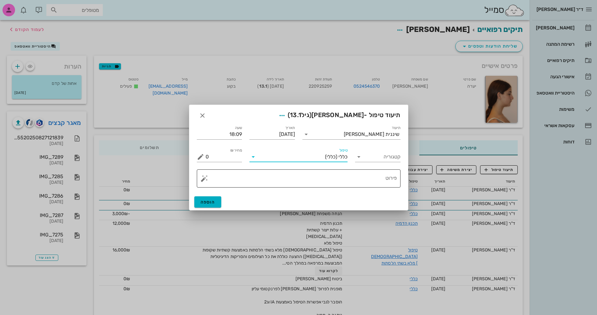
click at [201, 182] on button "button" at bounding box center [204, 179] width 8 height 8
click at [215, 155] on div "[MEDICAL_DATA]" at bounding box center [225, 153] width 51 height 13
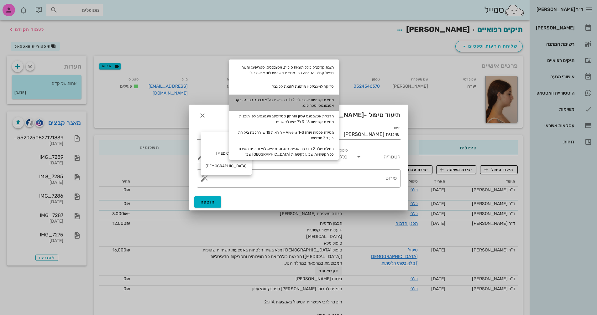
click at [318, 101] on div "מסירת קשתיות אינביזליין 1+2 + הוראות בע"פ ובכתב בב- הדבקת אטצמנטס וסטריפינג" at bounding box center [284, 103] width 110 height 16
type textarea "מסירת קשתיות אינביזליין 1+2 + הוראות בע"פ ובכתב בב- הדבקת אטצמנטס וסטריפינג"
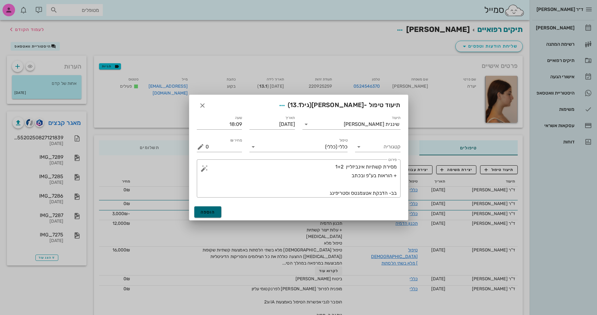
click at [204, 211] on span "הוספה" at bounding box center [207, 212] width 15 height 5
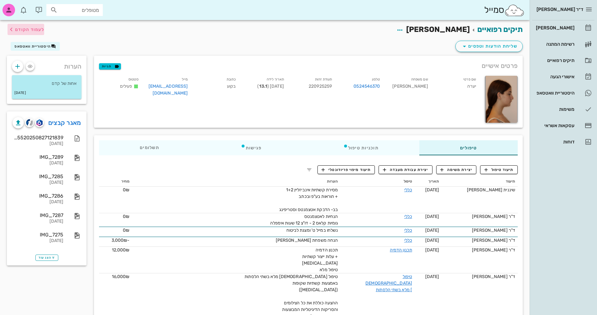
click at [20, 28] on span "לעמוד הקודם" at bounding box center [29, 29] width 29 height 5
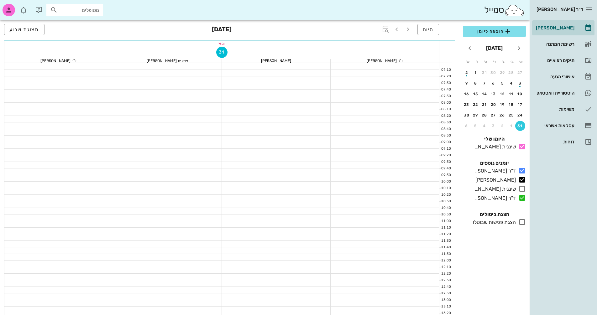
scroll to position [301, 0]
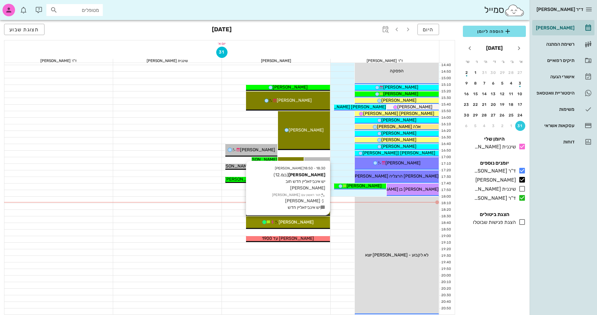
click at [308, 221] on div "[PERSON_NAME]" at bounding box center [288, 222] width 84 height 7
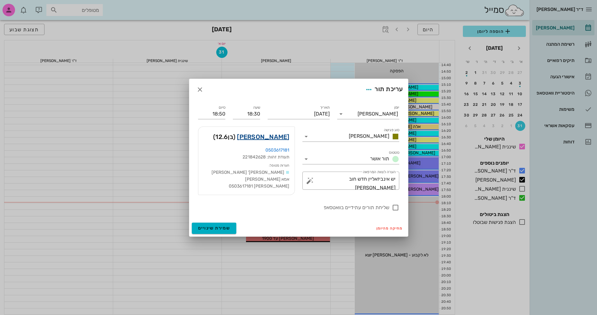
click at [286, 137] on link "[PERSON_NAME]" at bounding box center [263, 137] width 52 height 10
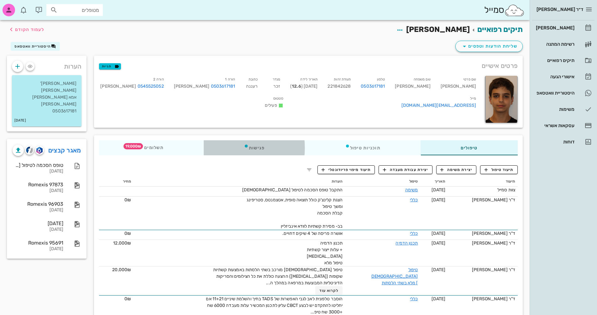
click at [256, 147] on div "פגישות" at bounding box center [254, 147] width 101 height 15
